Goal: Find specific page/section: Find specific page/section

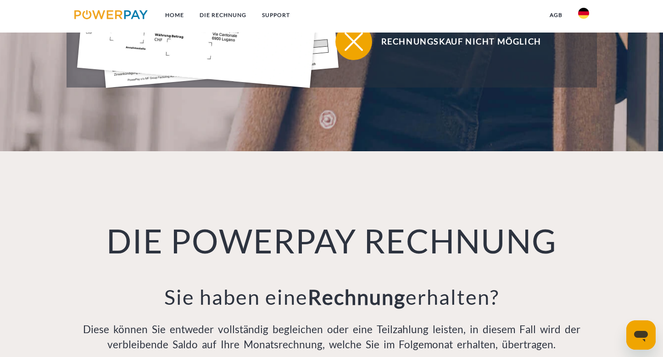
scroll to position [496, 0]
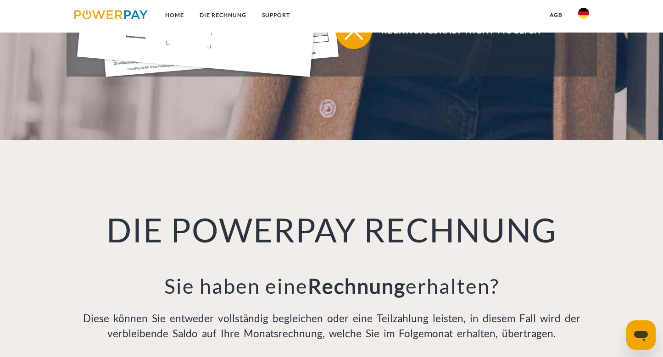
click at [585, 16] on img at bounding box center [583, 13] width 11 height 11
click at [582, 61] on img at bounding box center [583, 66] width 11 height 11
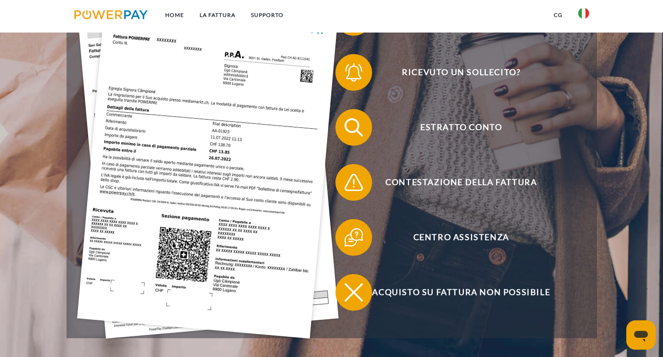
scroll to position [235, 0]
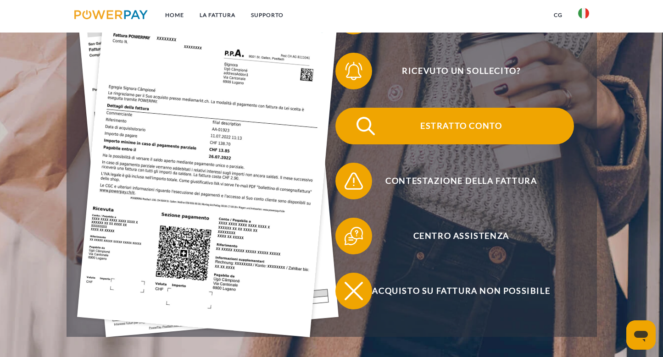
click at [473, 128] on span "Estratto conto" at bounding box center [461, 126] width 225 height 37
